Goal: Information Seeking & Learning: Learn about a topic

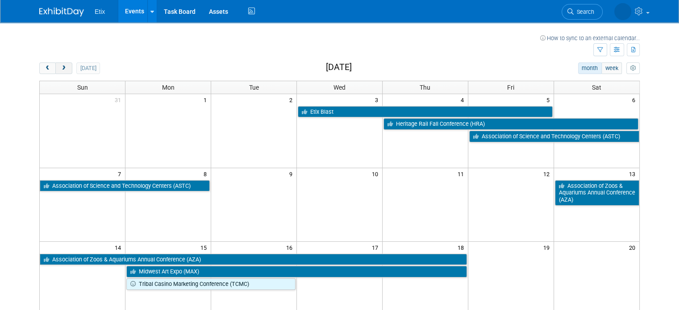
click at [60, 67] on span "next" at bounding box center [63, 69] width 7 height 6
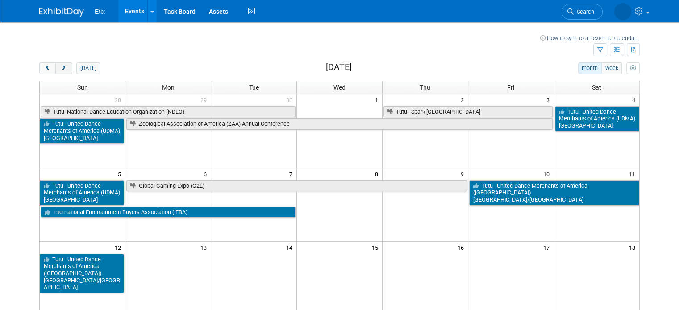
click at [60, 67] on span "next" at bounding box center [63, 69] width 7 height 6
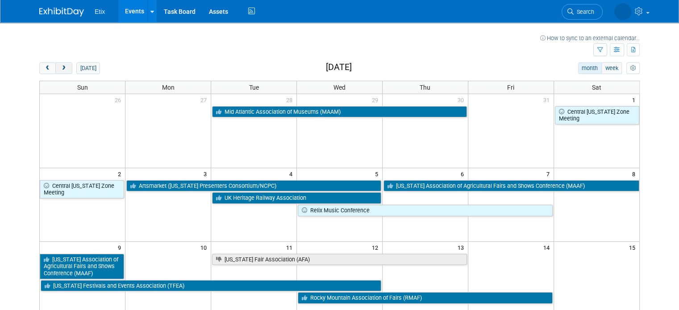
click at [60, 67] on span "next" at bounding box center [63, 69] width 7 height 6
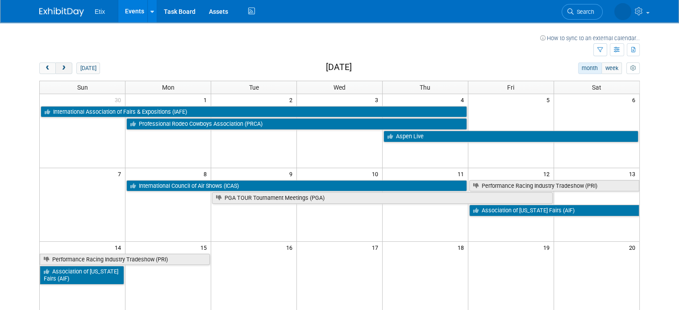
click at [60, 67] on span "next" at bounding box center [63, 69] width 7 height 6
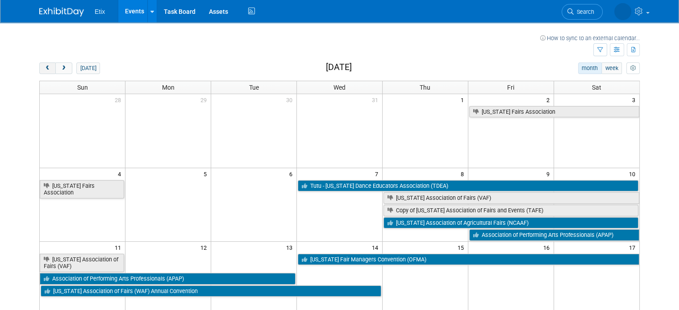
click at [39, 67] on button "prev" at bounding box center [47, 68] width 17 height 12
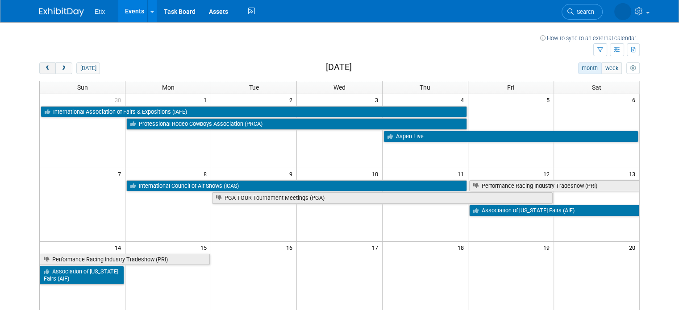
click at [39, 67] on button "prev" at bounding box center [47, 68] width 17 height 12
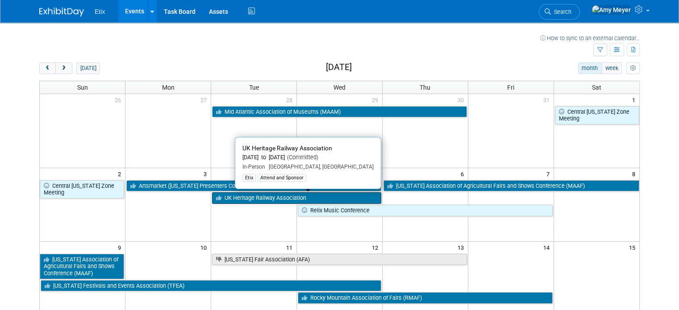
click at [274, 198] on link "UK Heritage Railway Association" at bounding box center [296, 198] width 169 height 12
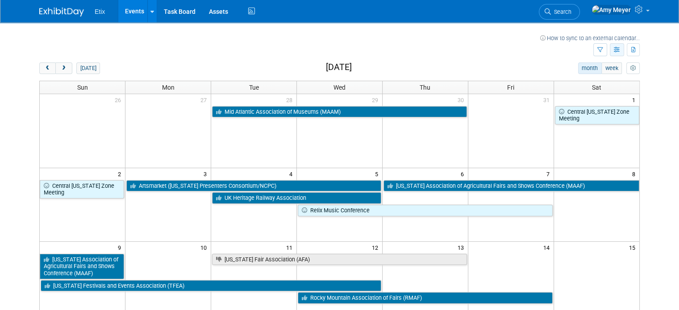
click at [618, 50] on button "button" at bounding box center [617, 49] width 14 height 13
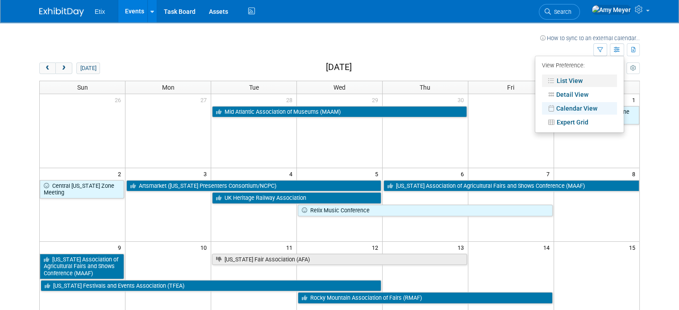
click at [585, 83] on link "List View" at bounding box center [579, 81] width 75 height 12
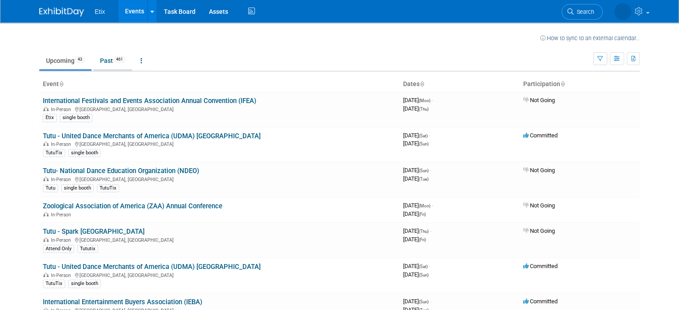
click at [99, 58] on link "Past 461" at bounding box center [112, 60] width 39 height 17
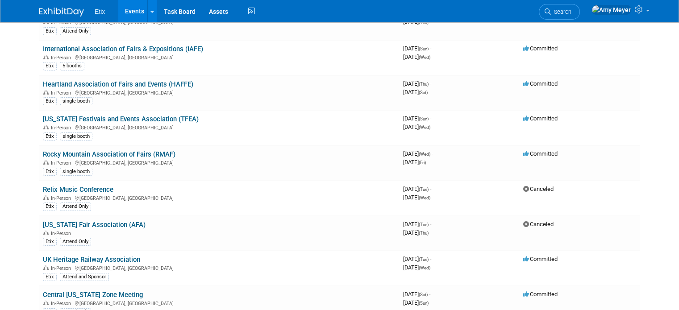
scroll to position [2929, 0]
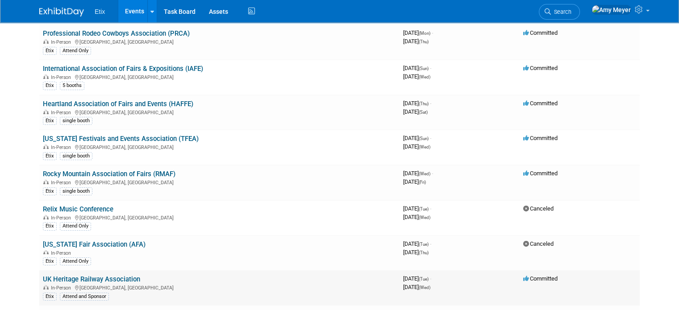
click at [82, 275] on link "UK Heritage Railway Association" at bounding box center [91, 279] width 97 height 8
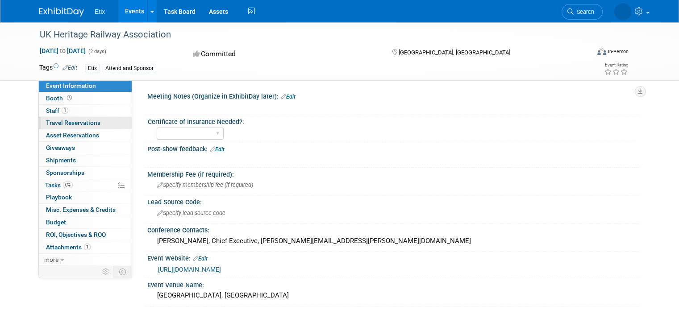
click at [46, 125] on span "Travel Reservations 0" at bounding box center [73, 122] width 54 height 7
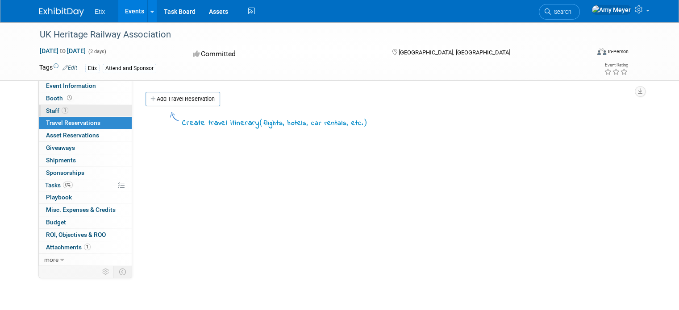
click at [46, 112] on span "Staff 1" at bounding box center [57, 110] width 22 height 7
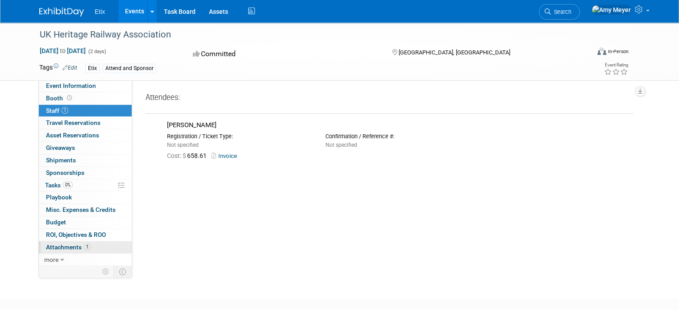
click at [52, 249] on span "Attachments 1" at bounding box center [68, 247] width 45 height 7
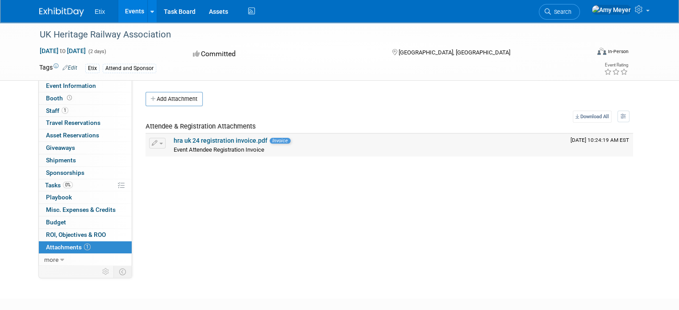
click at [191, 139] on link "hra uk 24 registration invoice.pdf" at bounding box center [221, 140] width 94 height 7
